Goal: Task Accomplishment & Management: Manage account settings

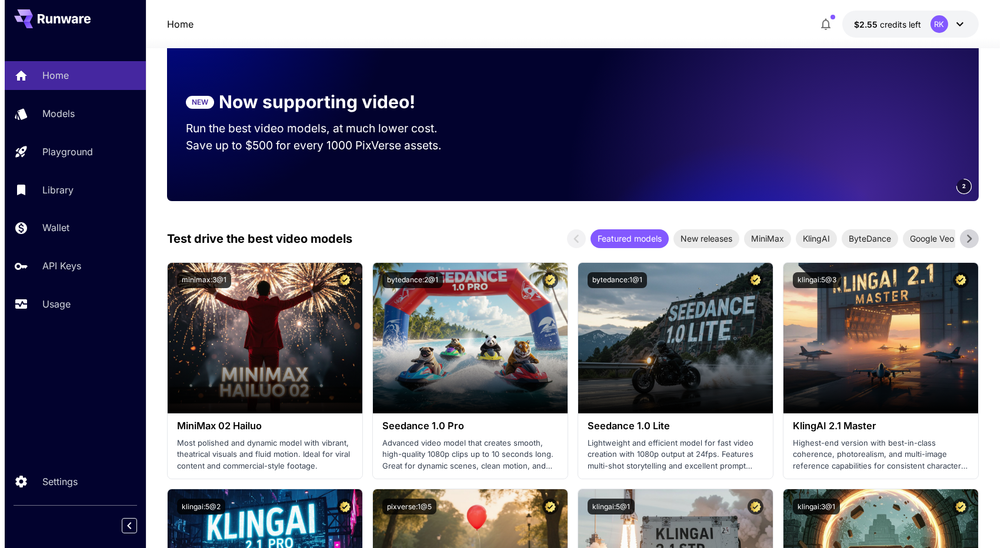
scroll to position [49, 0]
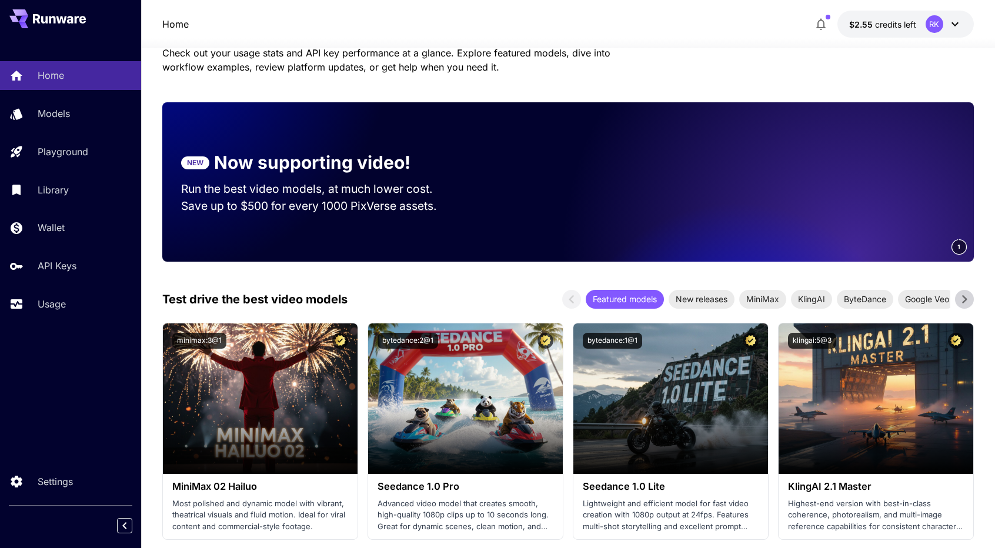
click at [952, 23] on icon at bounding box center [954, 24] width 7 height 4
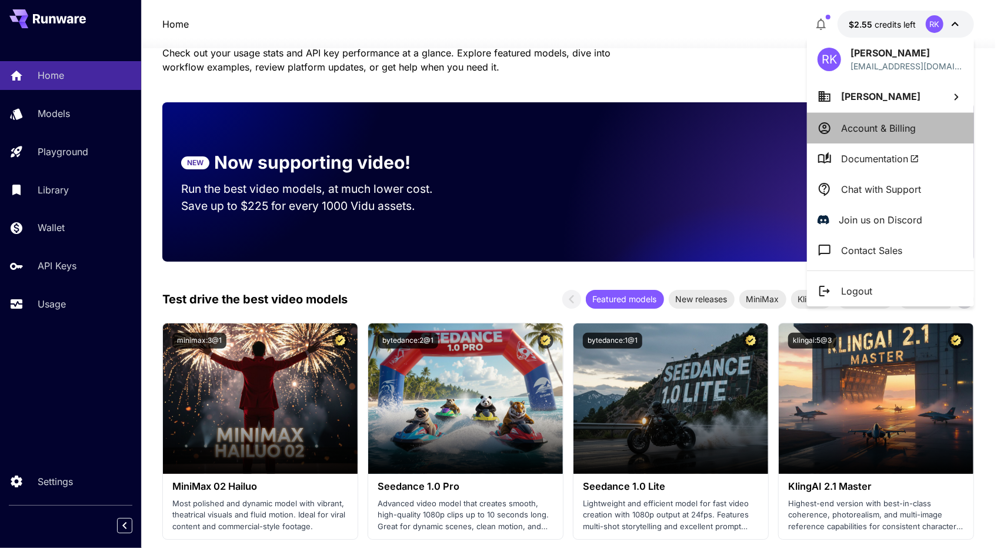
click at [890, 124] on p "Account & Billing" at bounding box center [878, 128] width 75 height 14
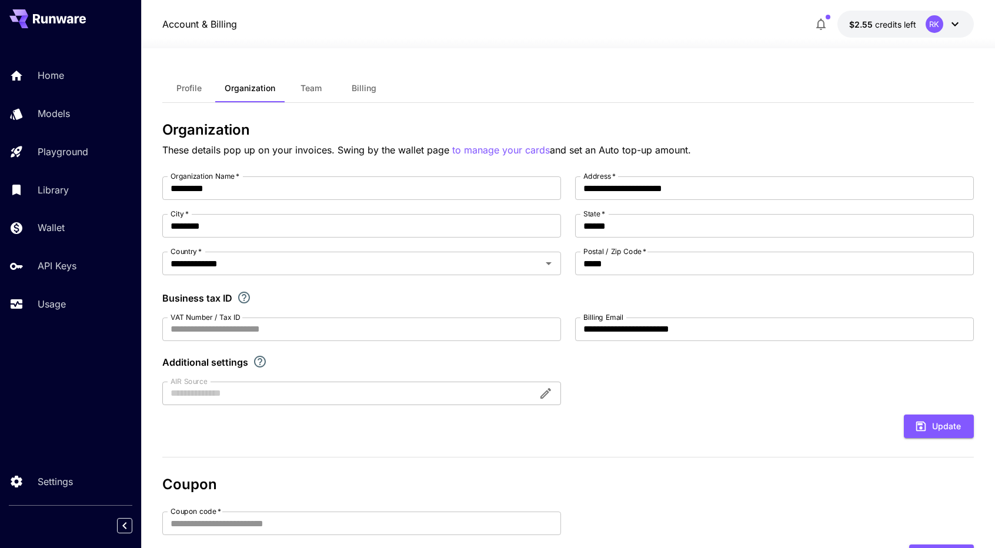
click at [948, 21] on icon at bounding box center [955, 24] width 14 height 14
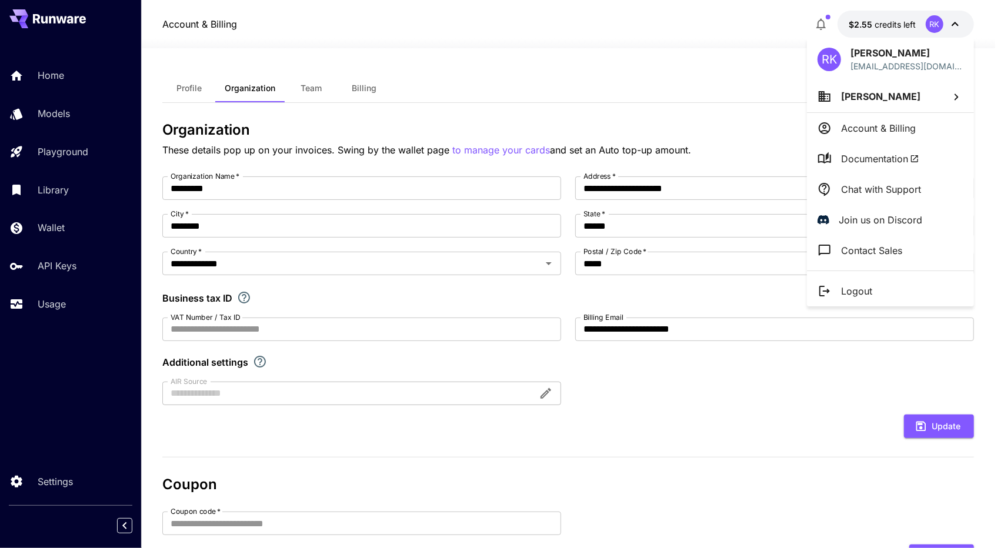
click at [884, 132] on p "Account & Billing" at bounding box center [878, 128] width 75 height 14
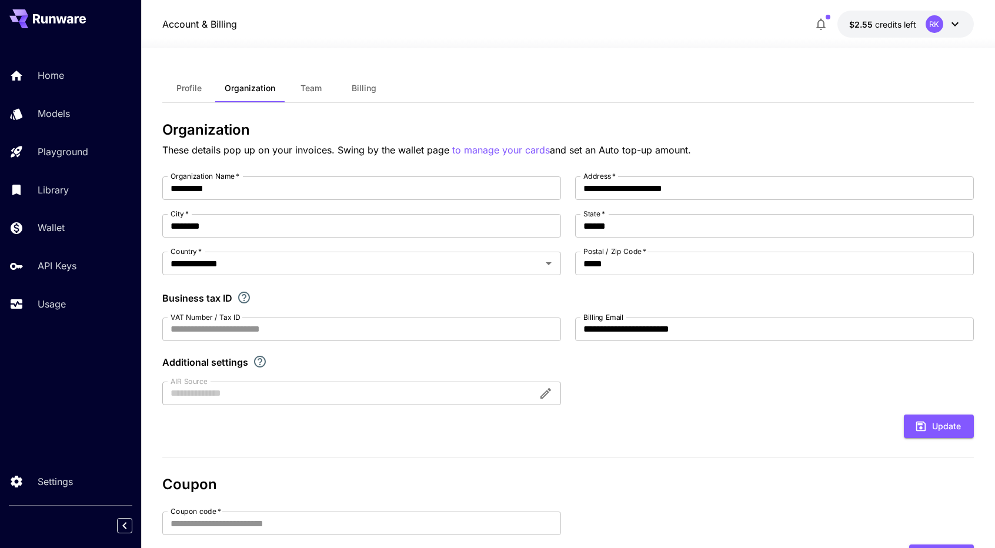
click at [365, 85] on span "Billing" at bounding box center [364, 88] width 25 height 11
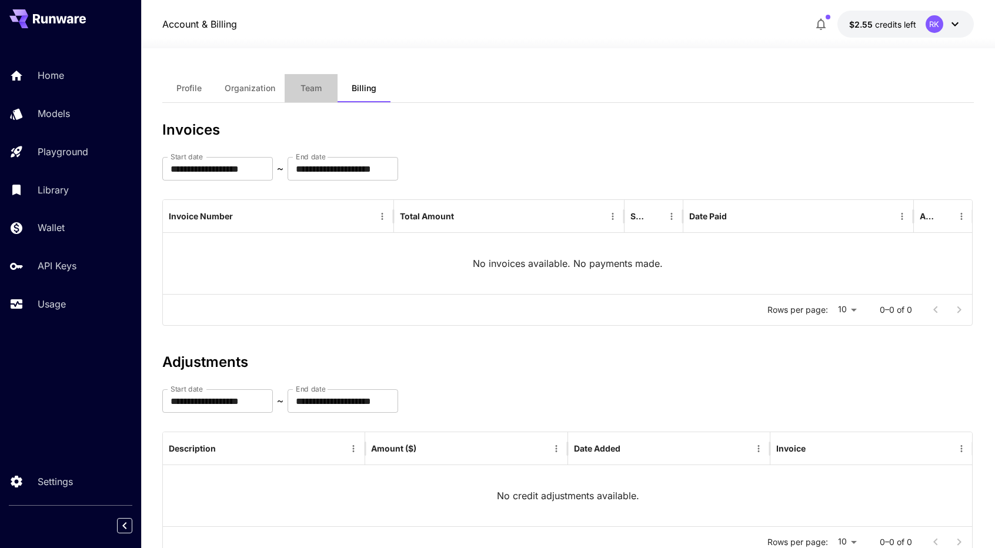
click at [318, 95] on button "Team" at bounding box center [311, 88] width 53 height 28
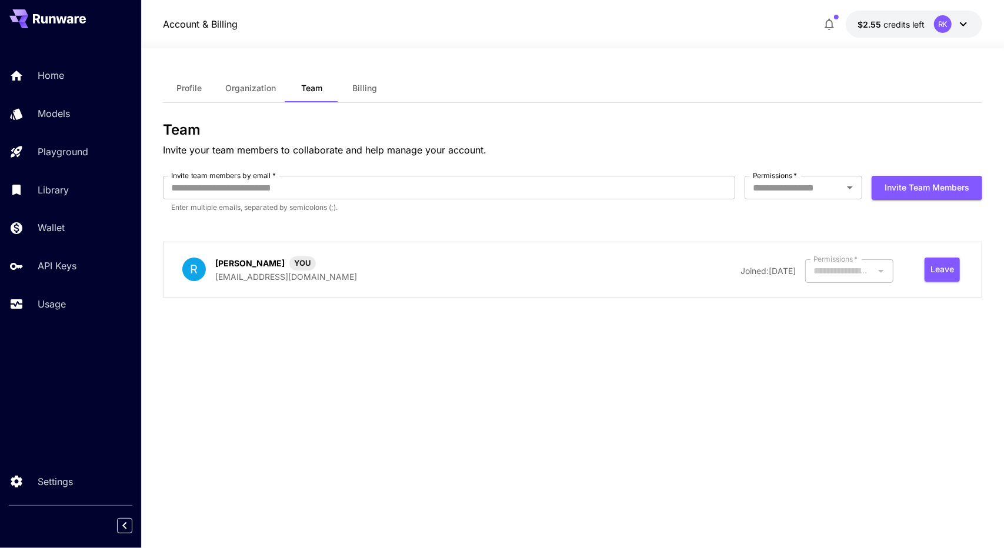
click at [236, 96] on button "Organization" at bounding box center [250, 88] width 69 height 28
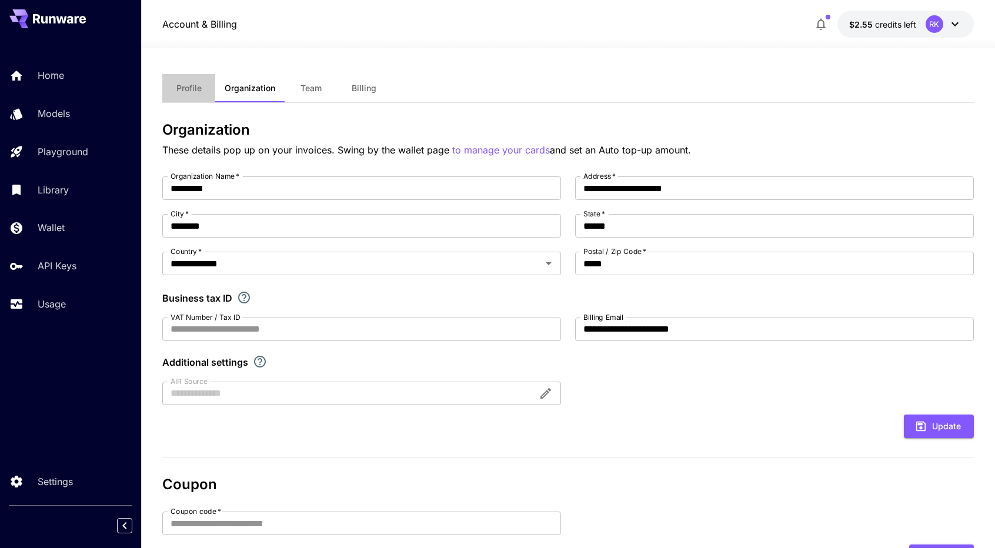
click at [195, 92] on span "Profile" at bounding box center [188, 88] width 25 height 11
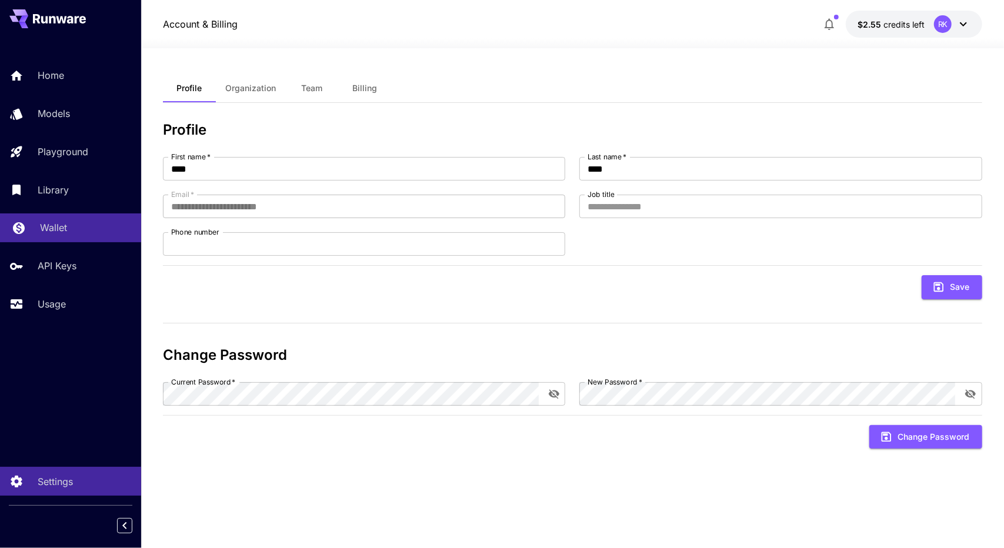
click at [53, 223] on p "Wallet" at bounding box center [53, 227] width 27 height 14
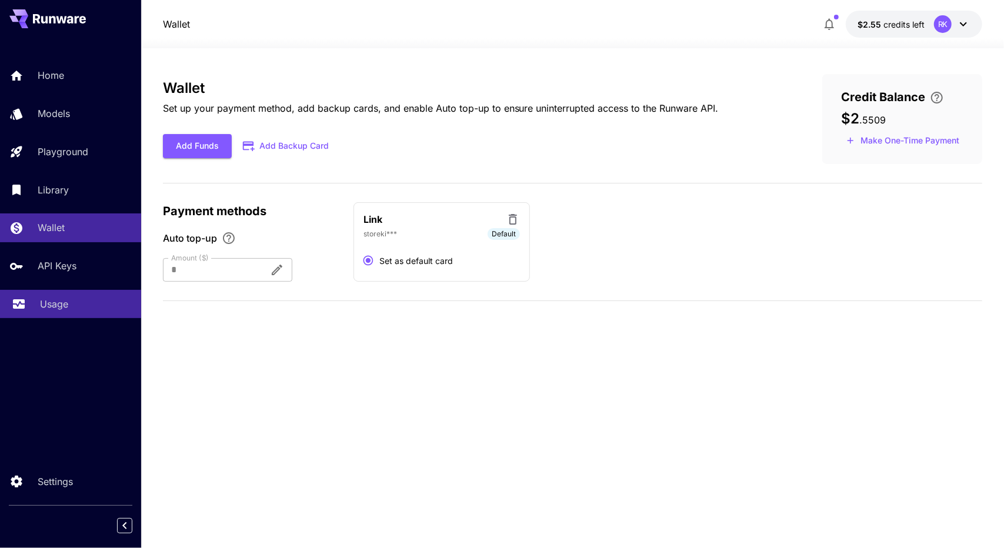
click at [21, 303] on icon at bounding box center [19, 300] width 14 height 14
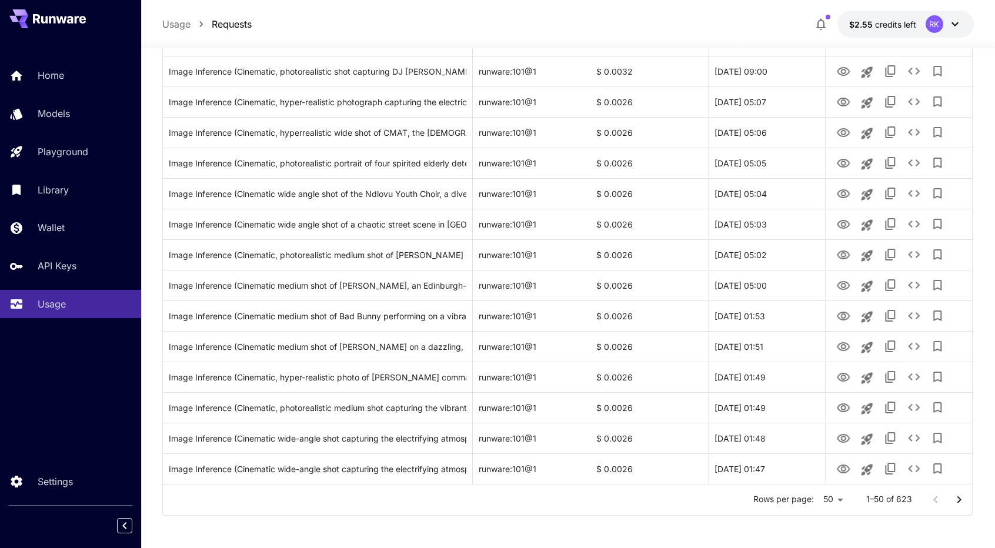
scroll to position [1278, 0]
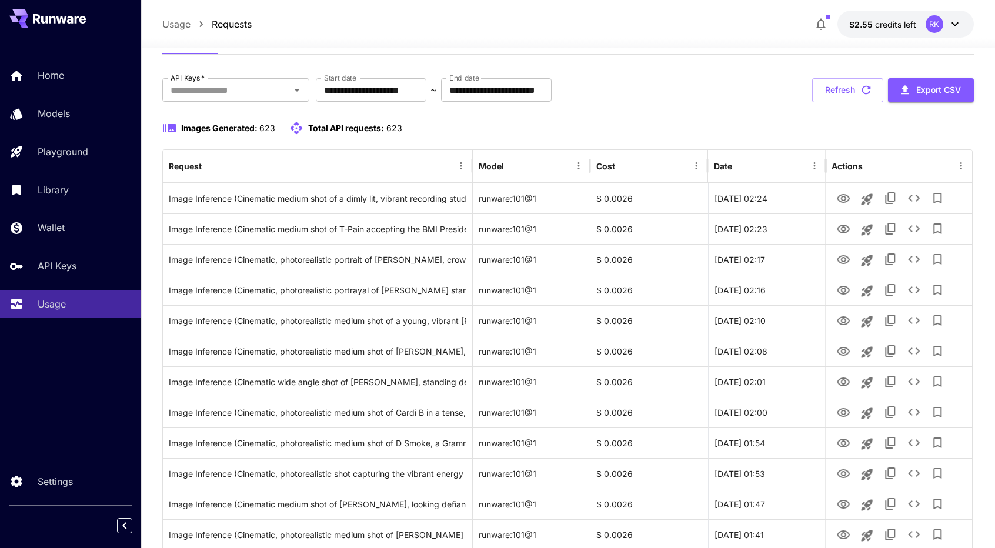
scroll to position [0, 0]
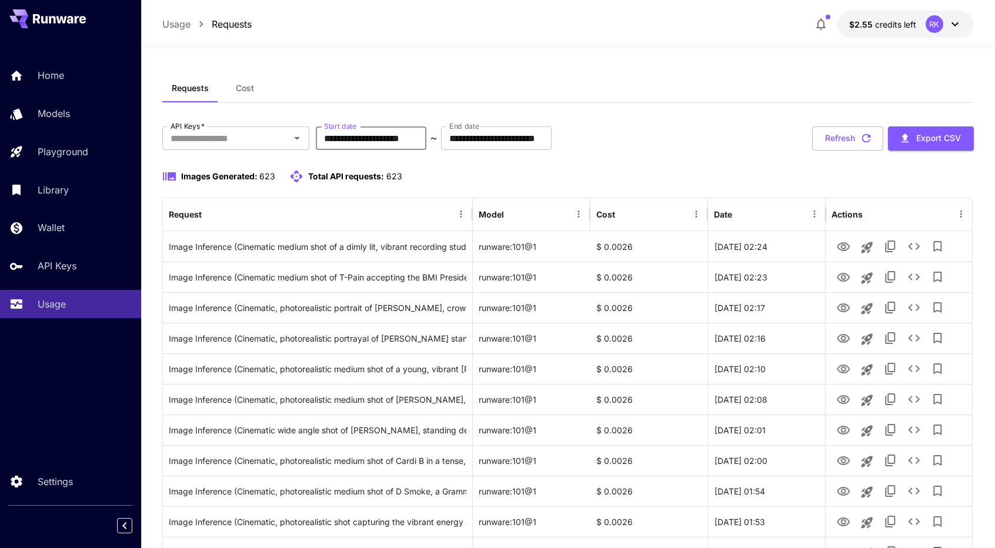
drag, startPoint x: 428, startPoint y: 135, endPoint x: 454, endPoint y: 161, distance: 36.2
type input "**********"
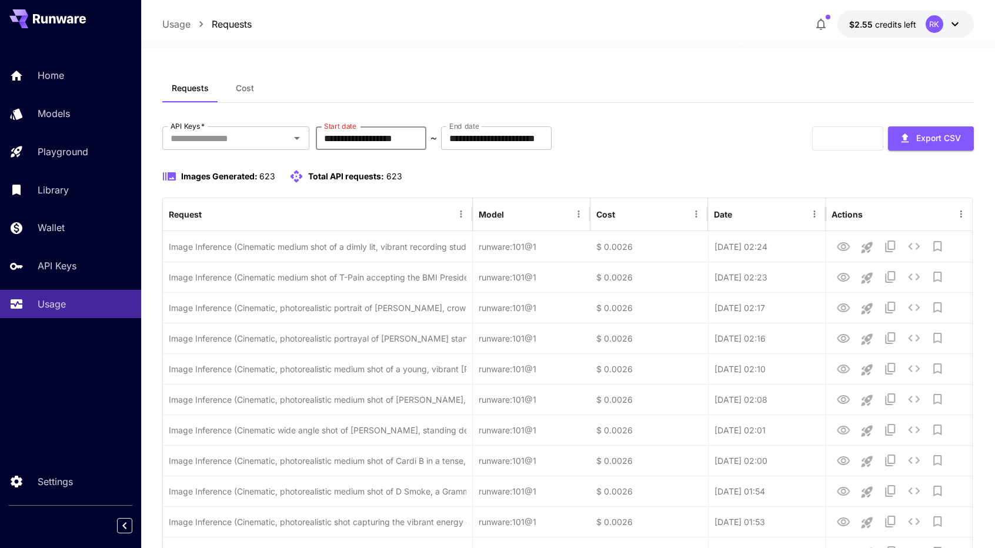
click at [325, 139] on input "**********" at bounding box center [371, 138] width 111 height 24
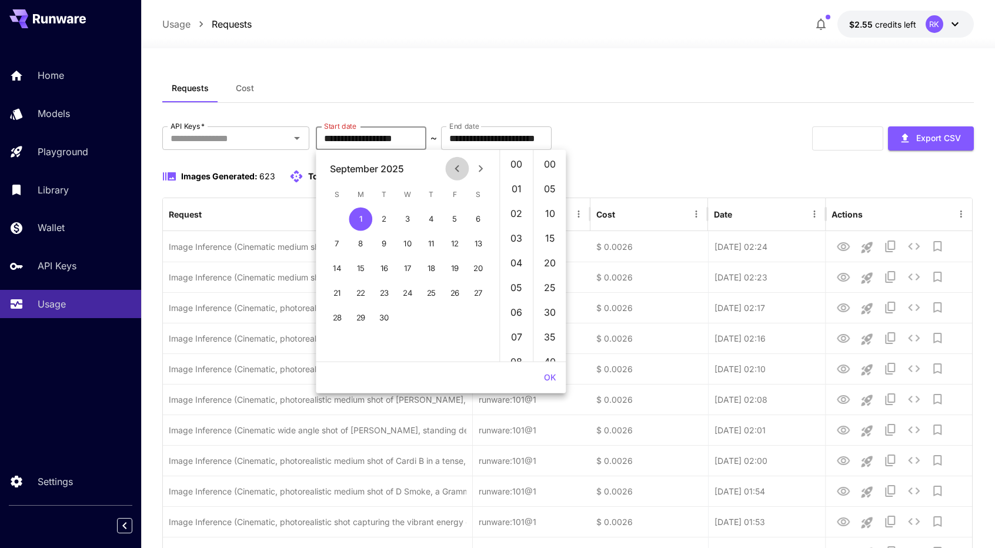
click at [462, 162] on icon "Previous month" at bounding box center [457, 169] width 14 height 14
click at [449, 219] on button "1" at bounding box center [455, 220] width 24 height 24
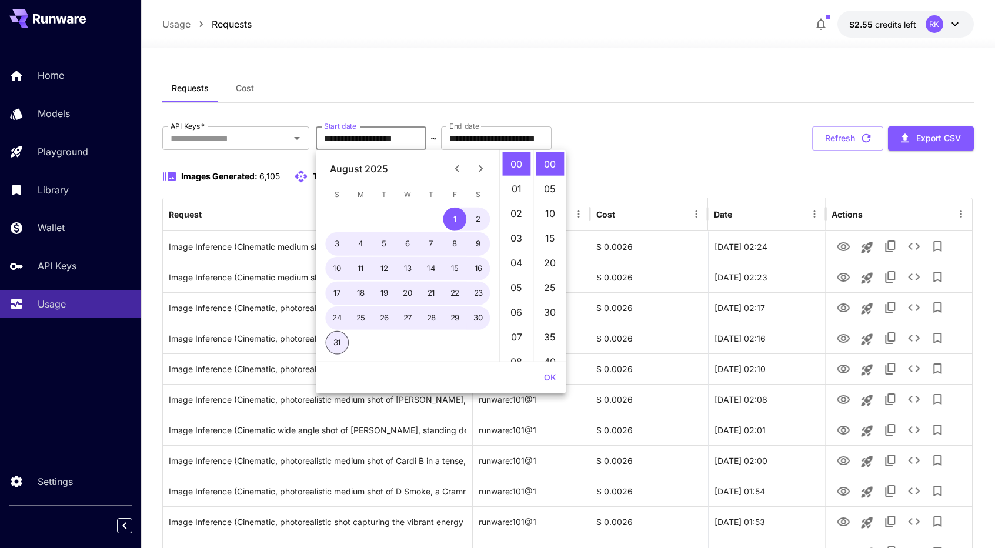
type input "**********"
click at [679, 137] on div "**********" at bounding box center [567, 138] width 811 height 24
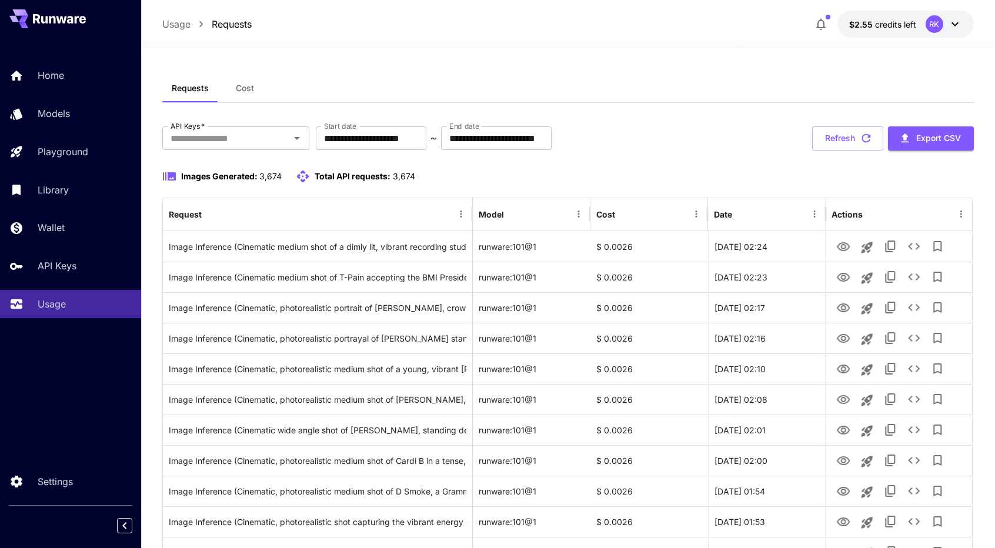
click at [938, 22] on div "RK" at bounding box center [934, 24] width 18 height 18
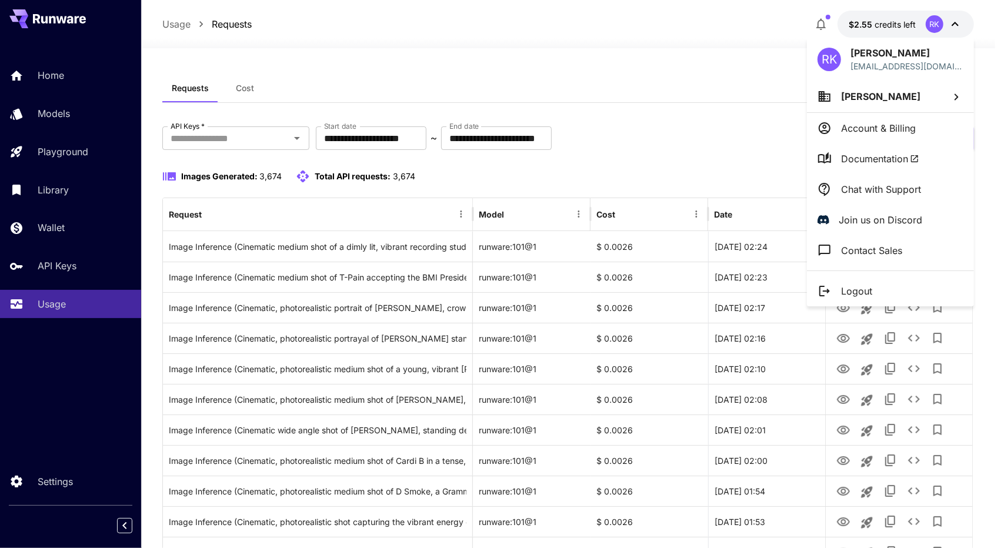
click at [877, 132] on p "Account & Billing" at bounding box center [878, 128] width 75 height 14
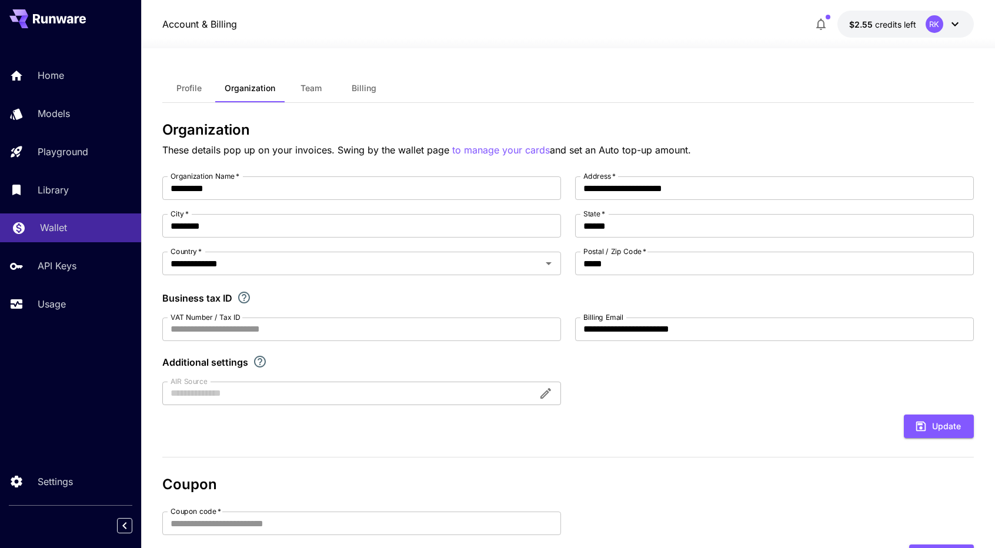
click at [54, 230] on p "Wallet" at bounding box center [53, 227] width 27 height 14
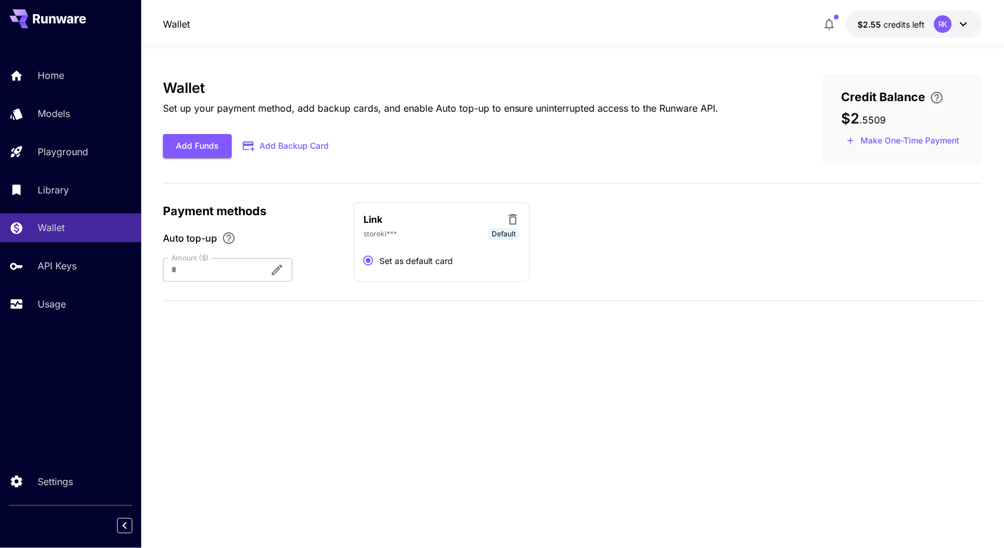
click at [230, 271] on div at bounding box center [211, 270] width 97 height 24
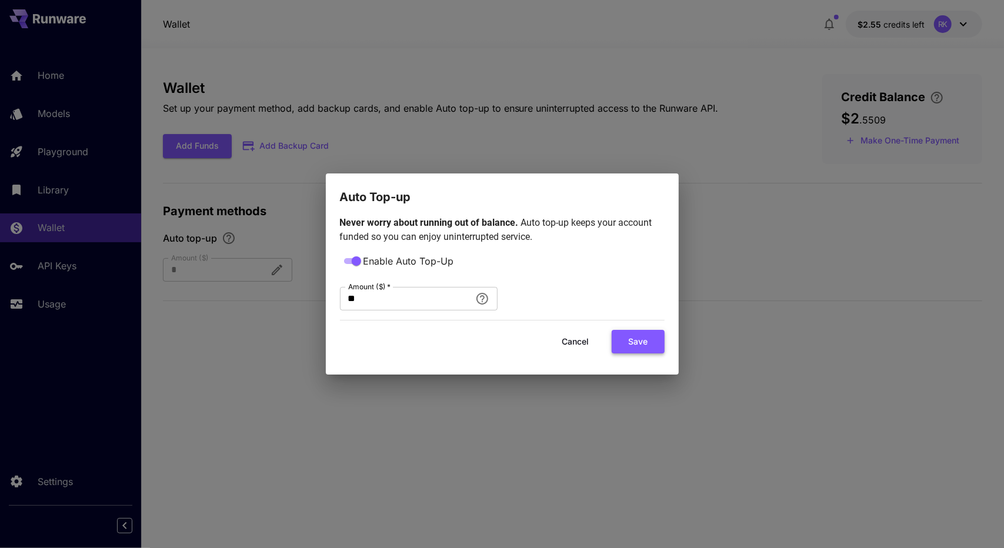
click at [657, 344] on button "Save" at bounding box center [637, 342] width 53 height 24
type input "**"
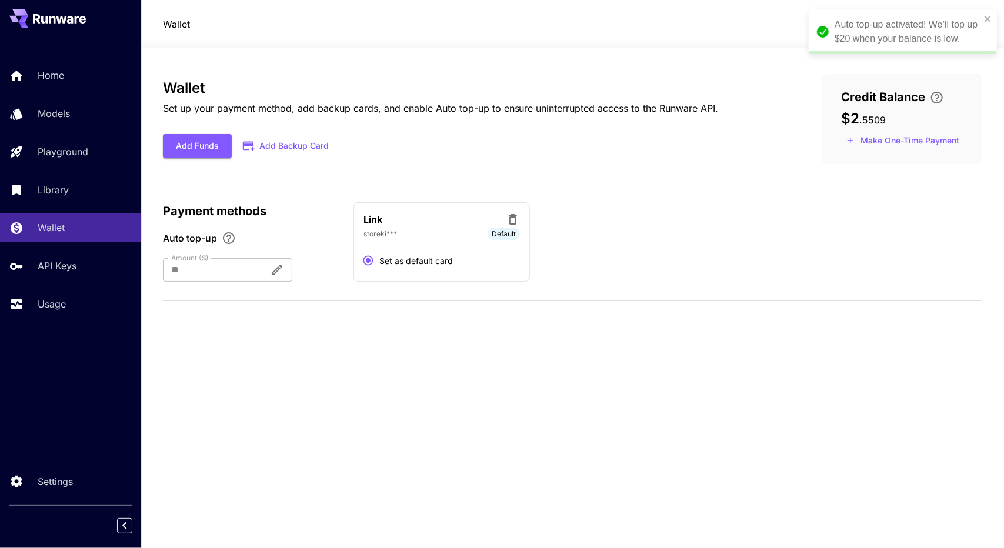
click at [621, 132] on div "Wallet Set up your payment method, add backup cards, and enable Auto top-up to …" at bounding box center [441, 119] width 556 height 78
